Goal: Task Accomplishment & Management: Use online tool/utility

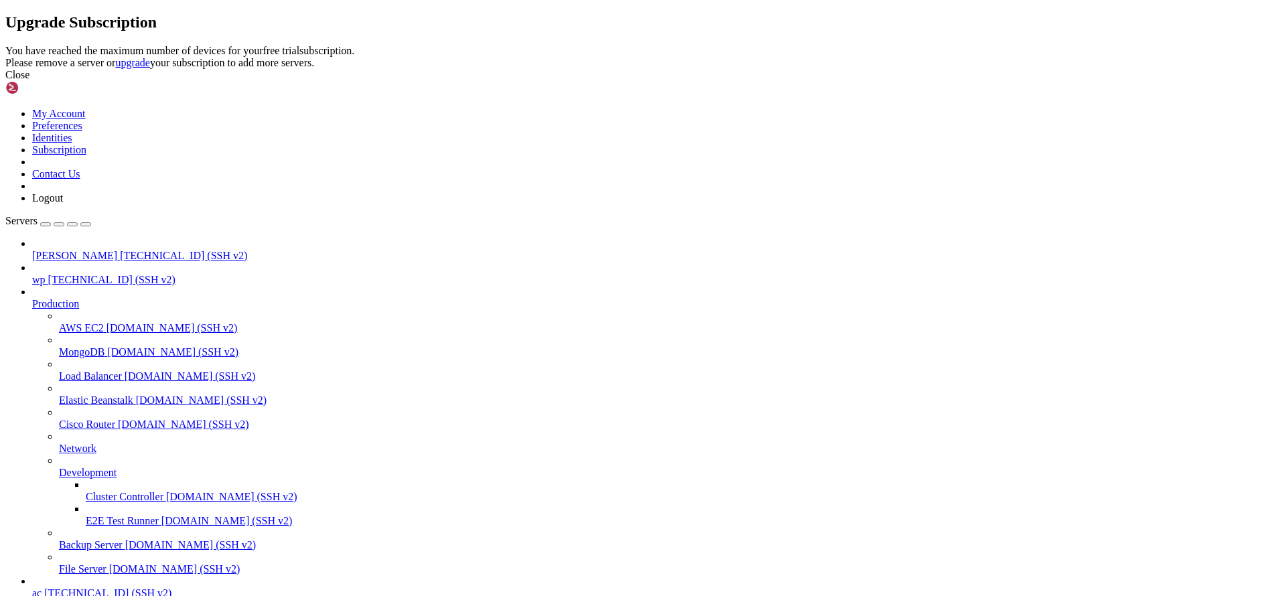
click at [798, 81] on div "Close" at bounding box center [642, 75] width 1275 height 12
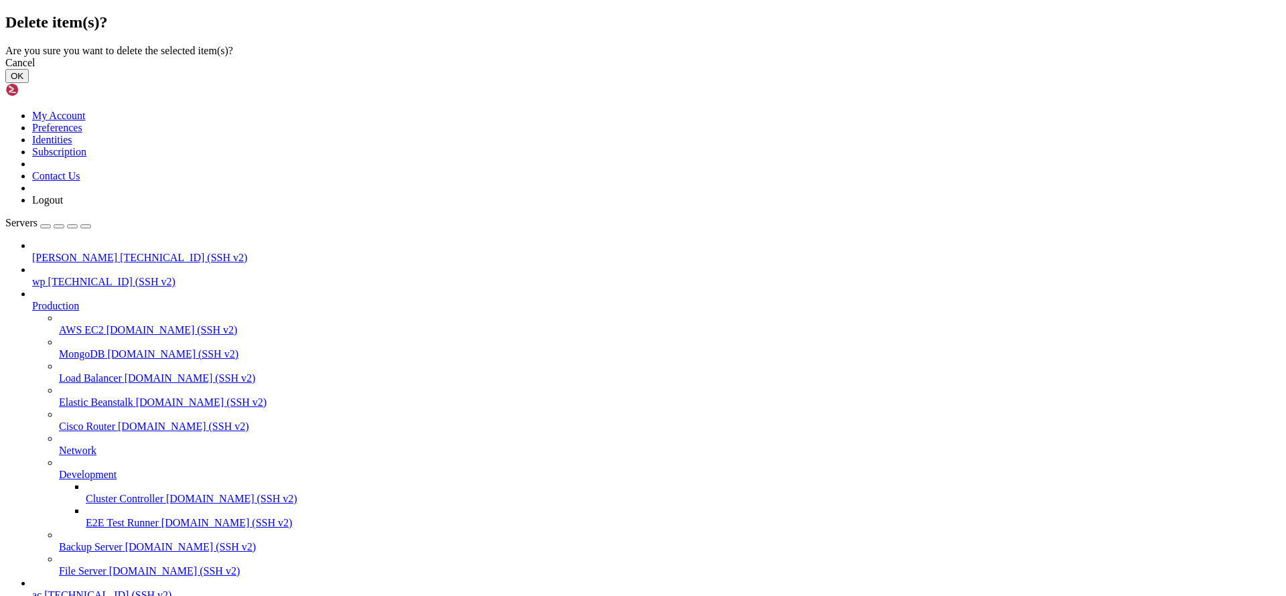
click at [29, 83] on button "OK" at bounding box center [16, 76] width 23 height 14
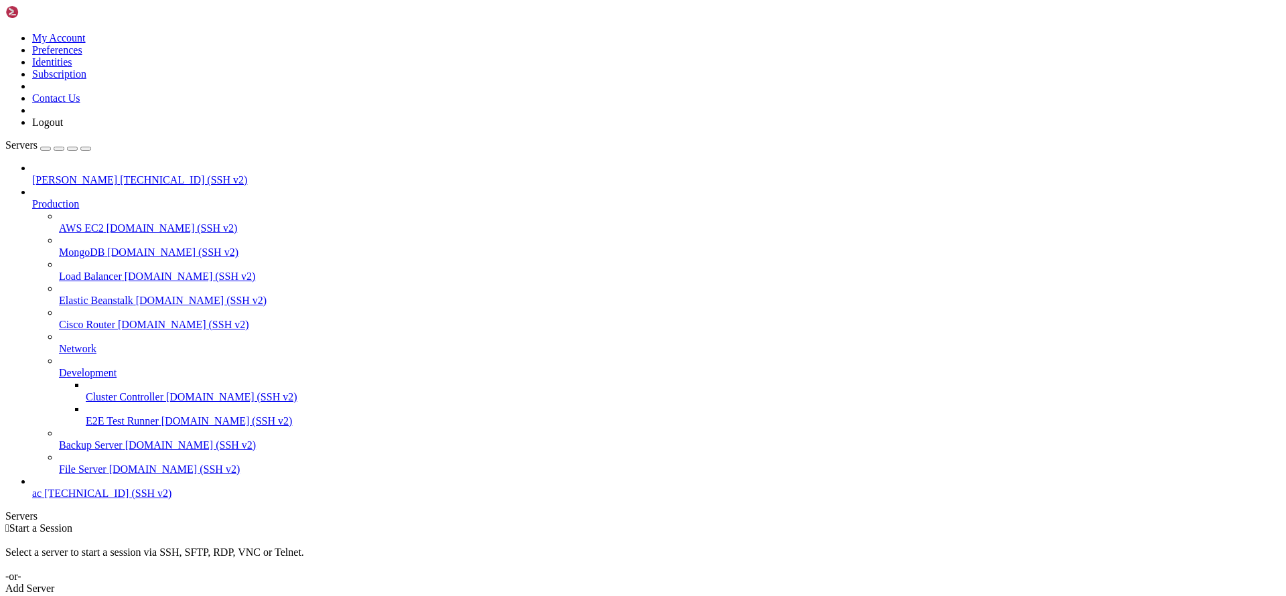
click at [732, 583] on link "Add Server" at bounding box center [642, 589] width 1275 height 12
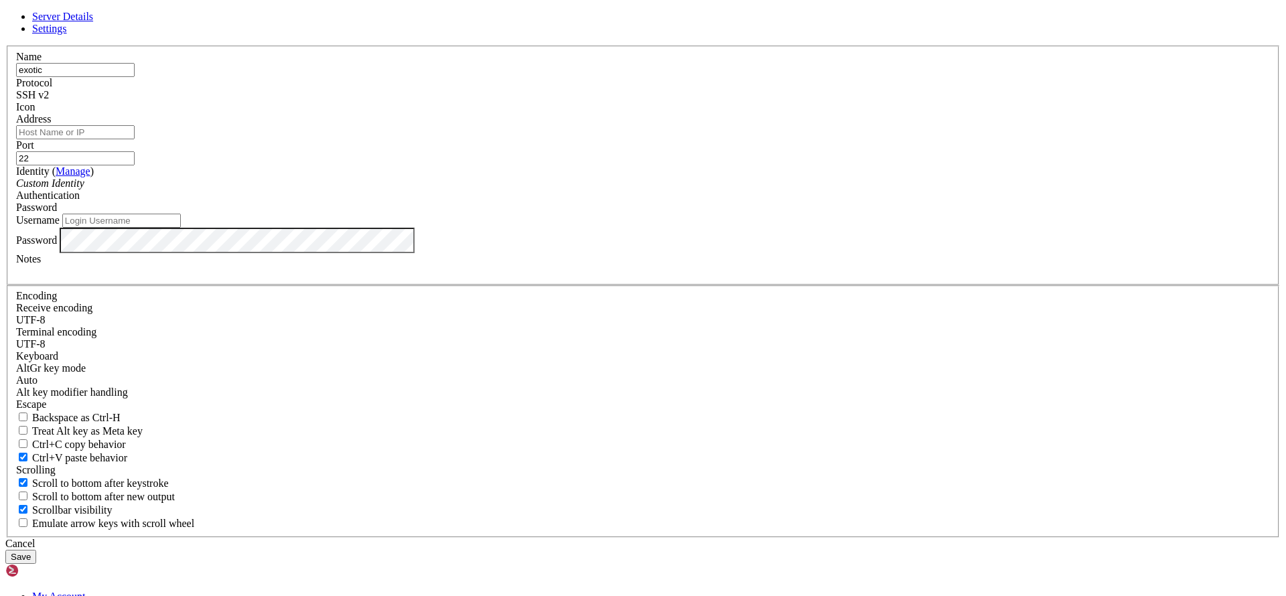
type input "exotic"
click at [135, 139] on input "Address" at bounding box center [75, 132] width 119 height 14
paste input "[TECHNICAL_ID]"
type input "[TECHNICAL_ID]"
click at [721, 214] on div "Password" at bounding box center [643, 208] width 1254 height 12
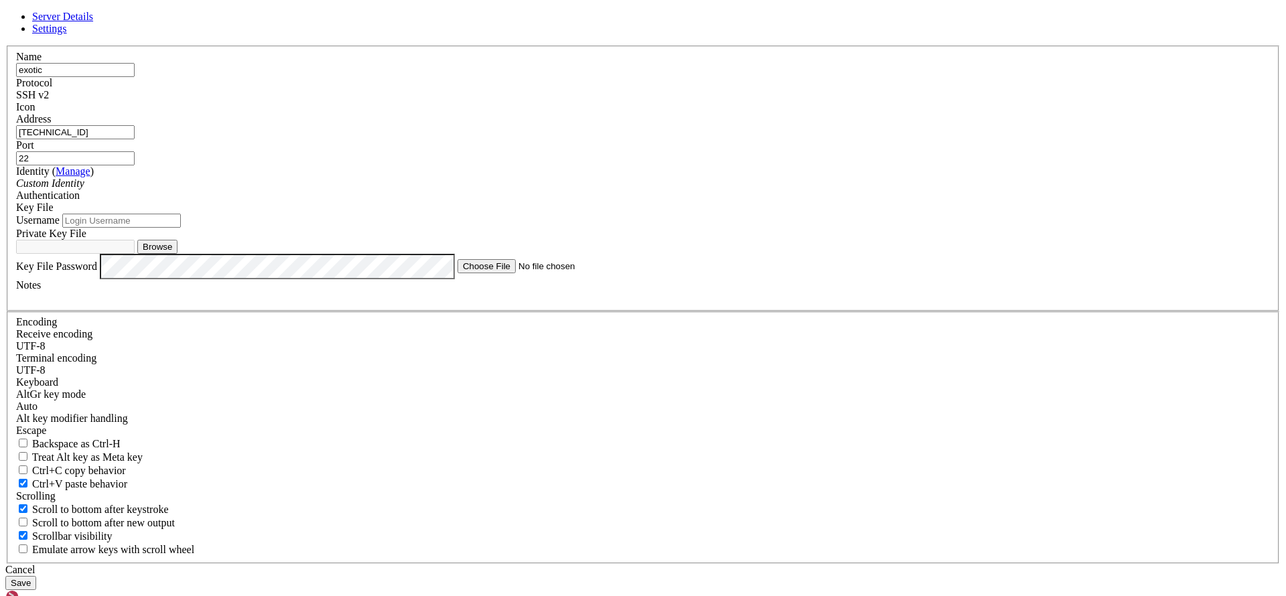
click at [181, 228] on input "Username" at bounding box center [121, 221] width 119 height 14
paste input "exoterxi"
click at [181, 228] on input "exoterxi" at bounding box center [121, 221] width 119 height 14
type input "exoterxi"
drag, startPoint x: 714, startPoint y: 198, endPoint x: 689, endPoint y: 198, distance: 25.5
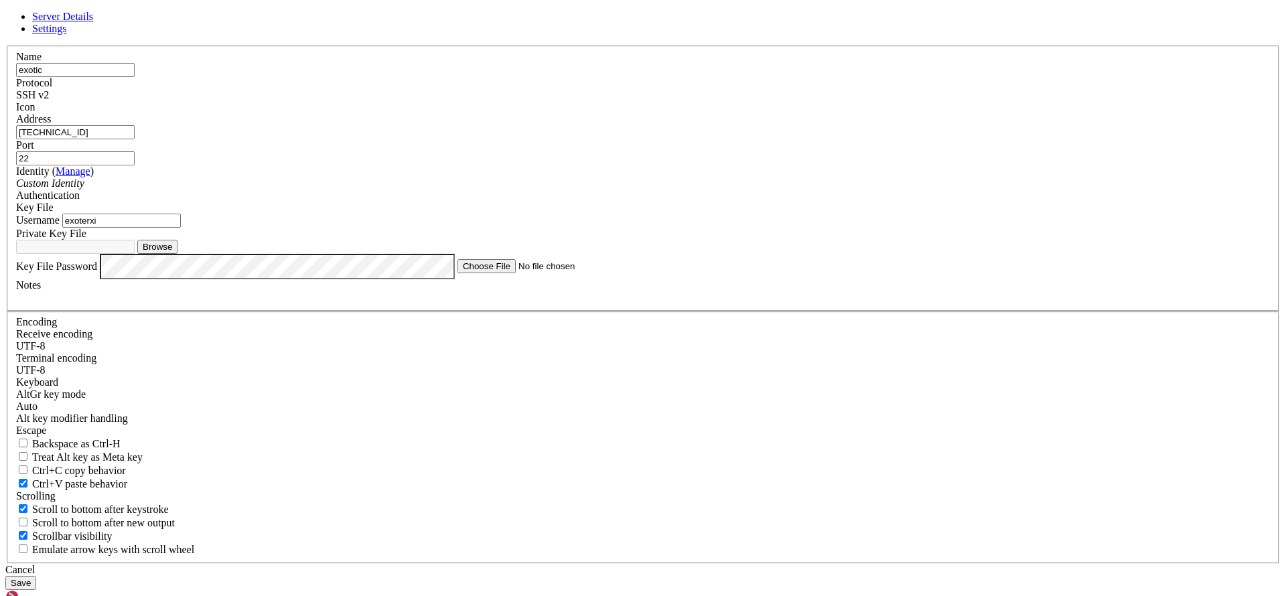
click at [135, 165] on input "22" at bounding box center [75, 158] width 119 height 14
paste input "1098"
type input "21098"
click at [178, 254] on button "Browse" at bounding box center [157, 247] width 40 height 14
type input "id_[DOMAIN_NAME]"
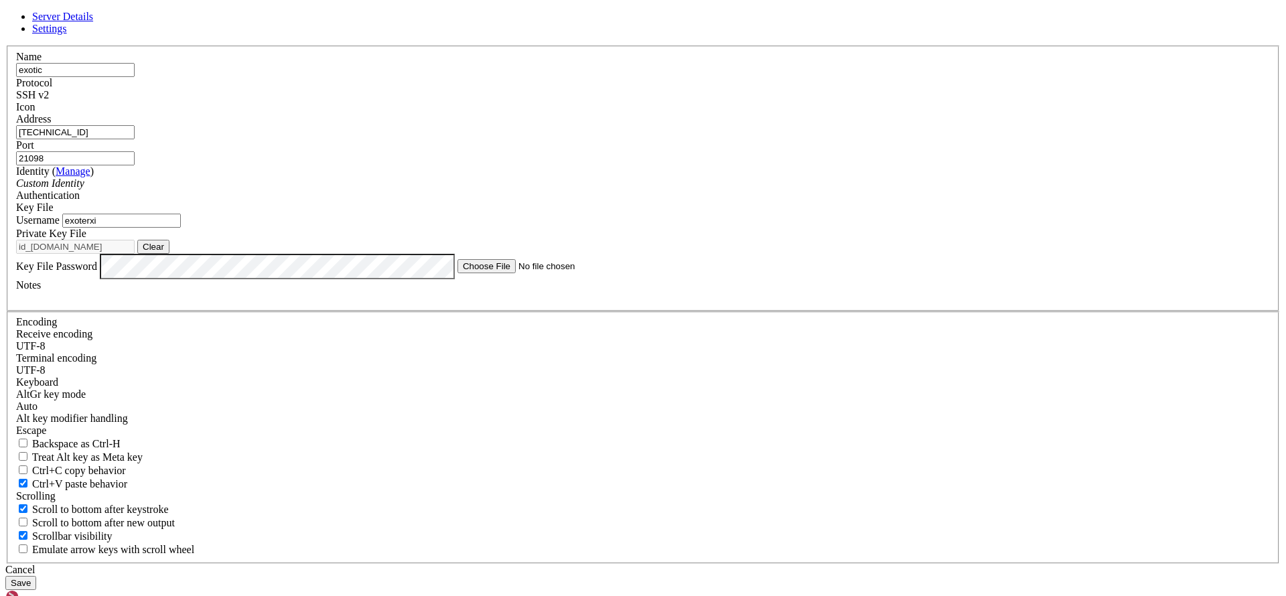
click at [547, 303] on div at bounding box center [643, 297] width 1254 height 12
click at [36, 576] on button "Save" at bounding box center [20, 583] width 31 height 14
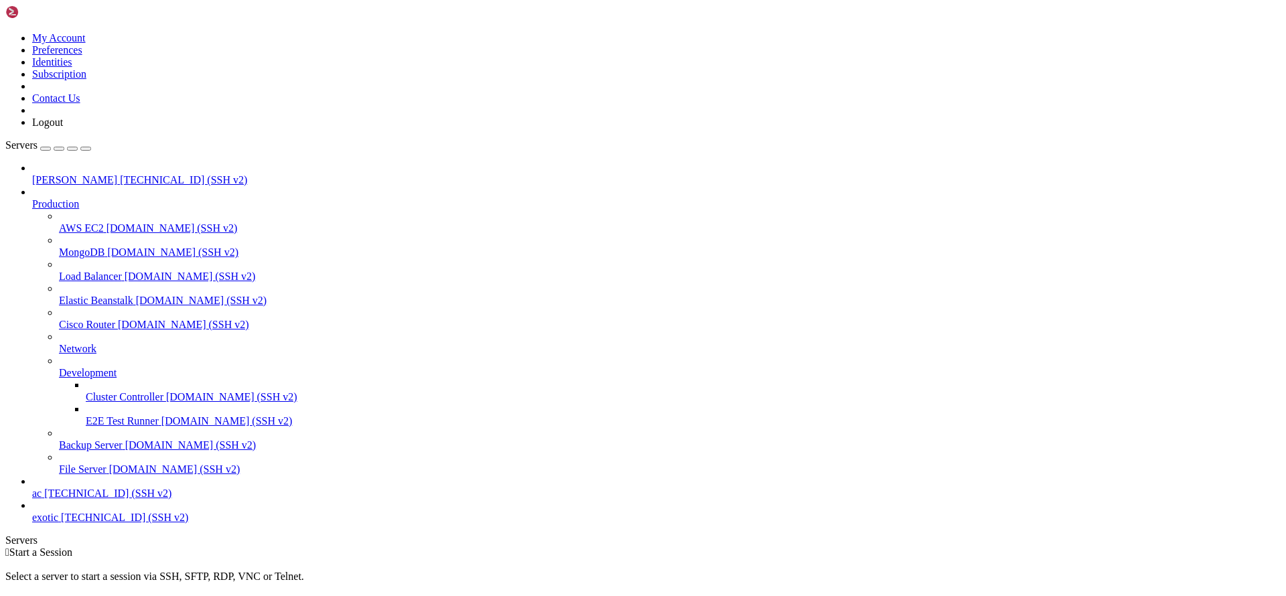
scroll to position [15, 0]
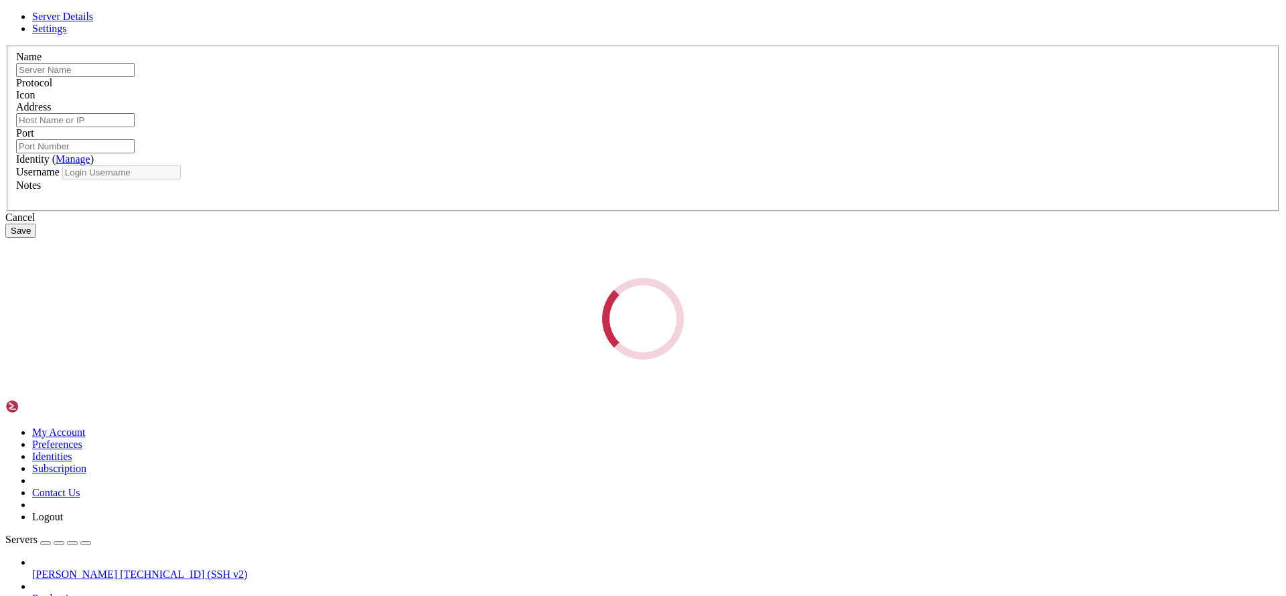
type input "exotic"
type input "[TECHNICAL_ID]"
type input "21098"
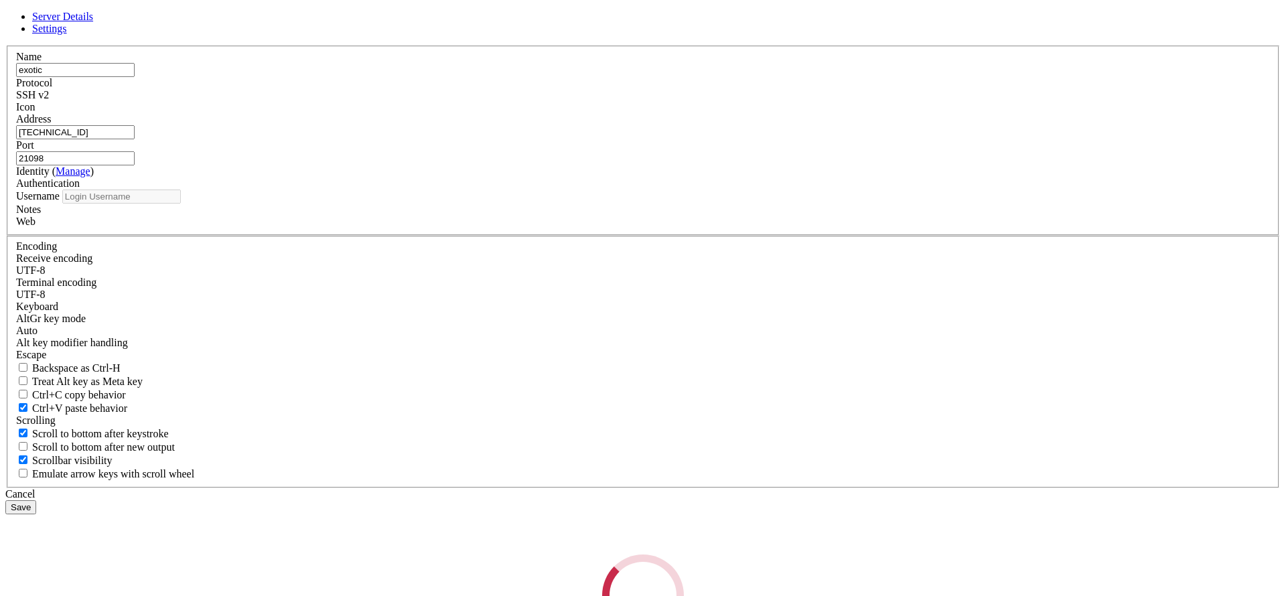
type input "exoterxi"
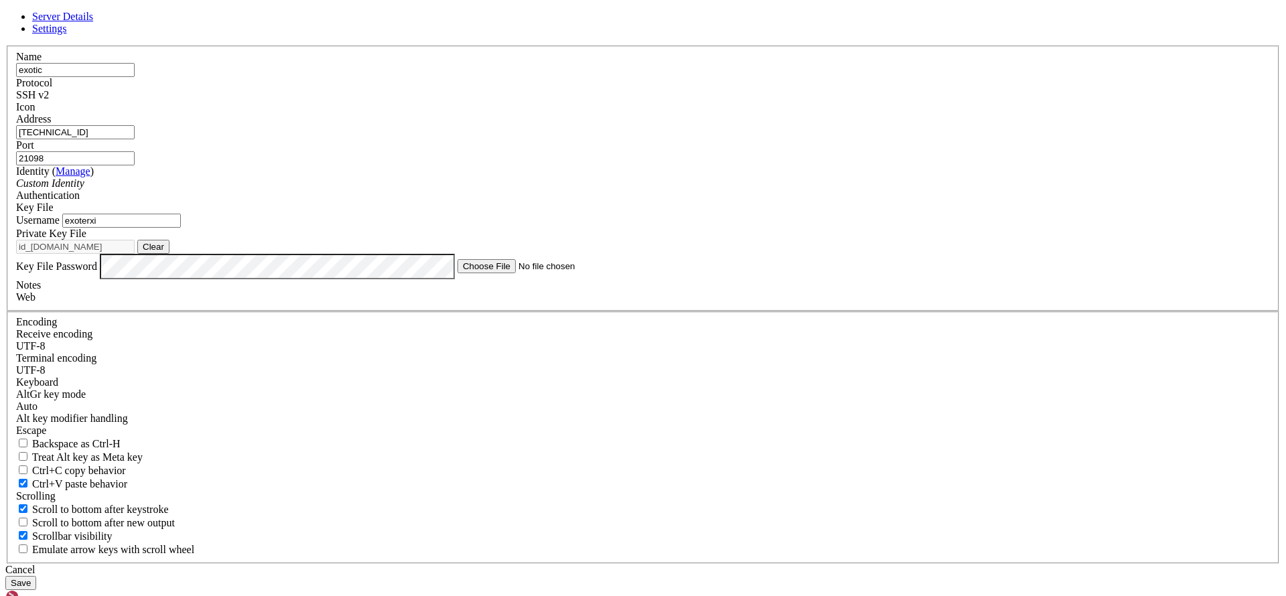
drag, startPoint x: 635, startPoint y: 84, endPoint x: 652, endPoint y: 81, distance: 17.0
click at [652, 35] on header "Server Details Settings" at bounding box center [642, 23] width 1275 height 24
click at [169, 254] on button "Clear" at bounding box center [153, 247] width 32 height 14
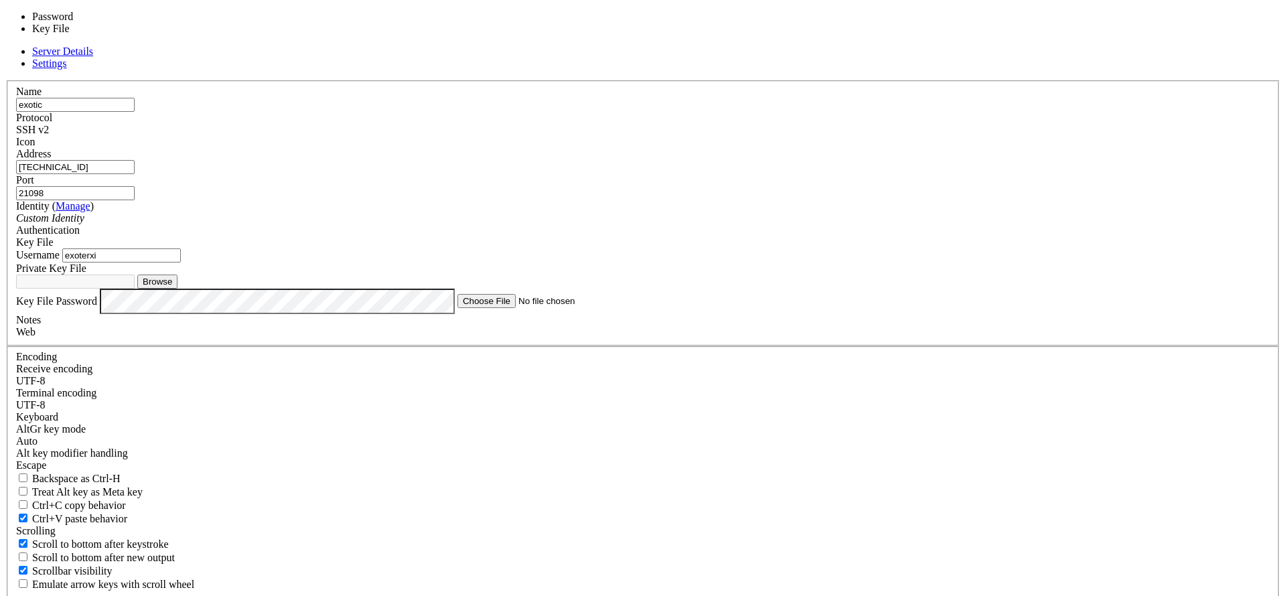
click at [752, 236] on div "Key File" at bounding box center [643, 242] width 1254 height 12
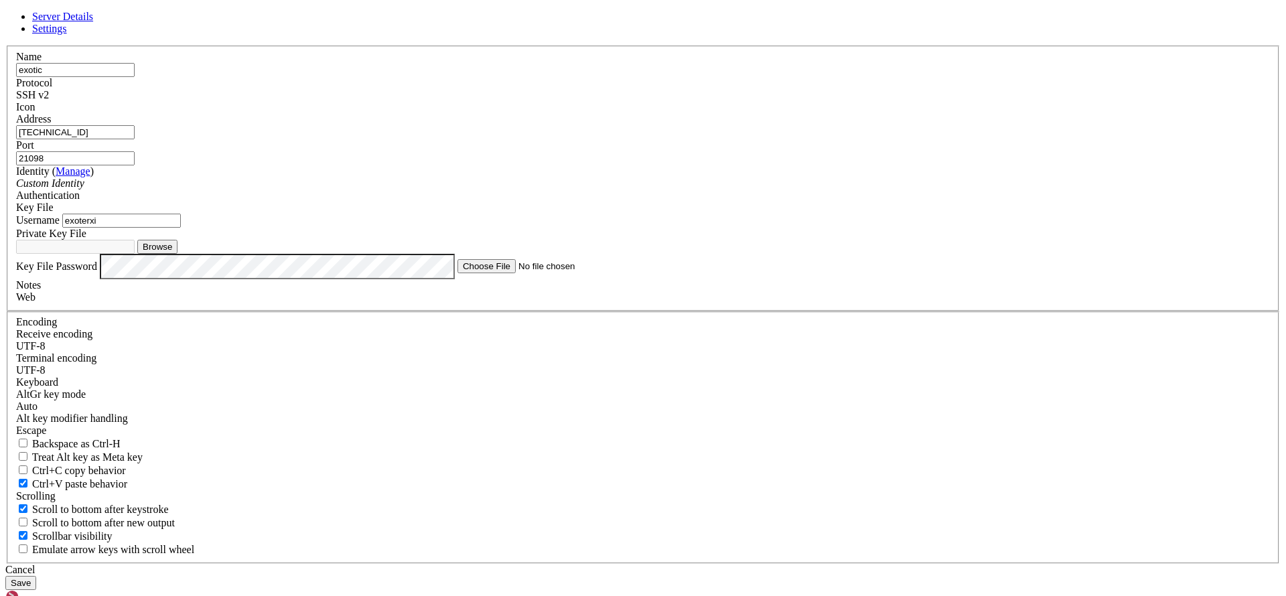
click at [178, 254] on button "Browse" at bounding box center [157, 247] width 40 height 14
type input "id_rsa"
click at [36, 576] on button "Save" at bounding box center [20, 583] width 31 height 14
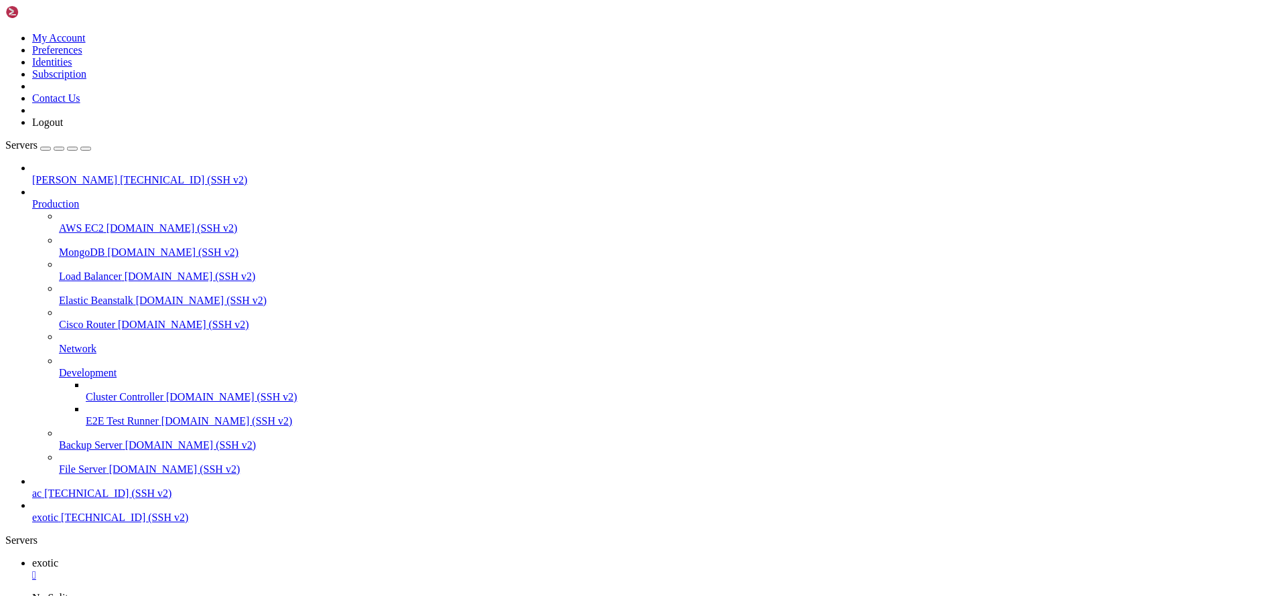
scroll to position [4008, 0]
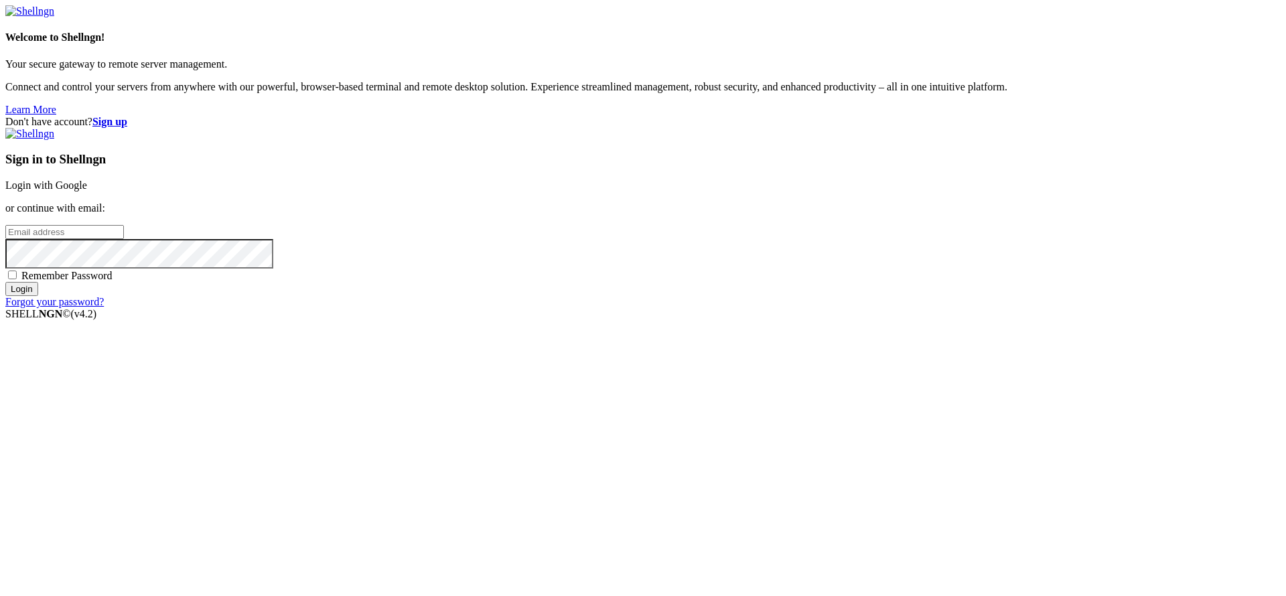
click at [87, 191] on link "Login with Google" at bounding box center [46, 185] width 82 height 11
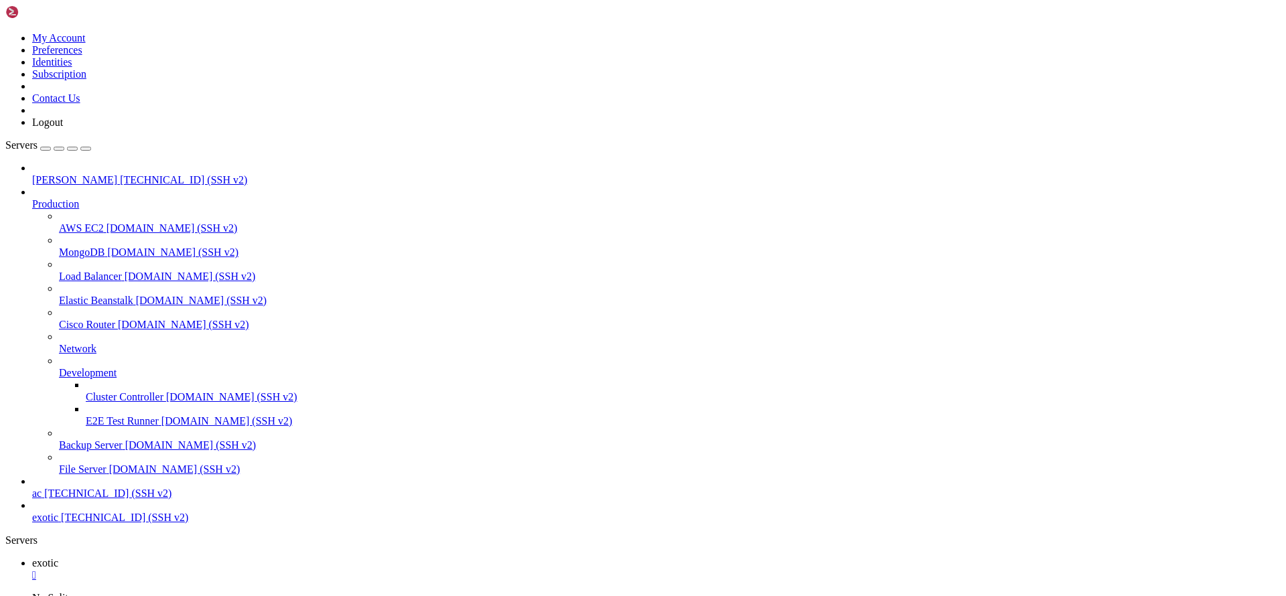
scroll to position [4008, 0]
